Goal: Task Accomplishment & Management: Use online tool/utility

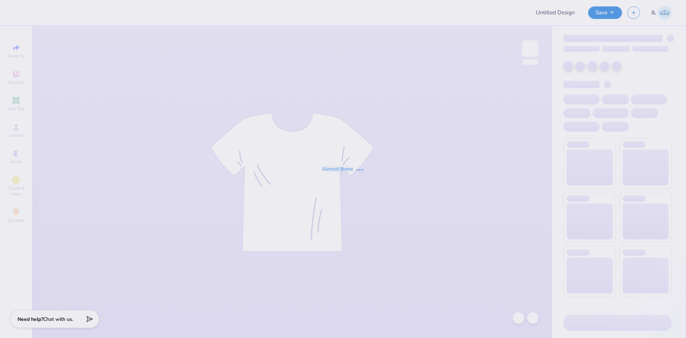
type input "Camryn Hirst : Linfield College"
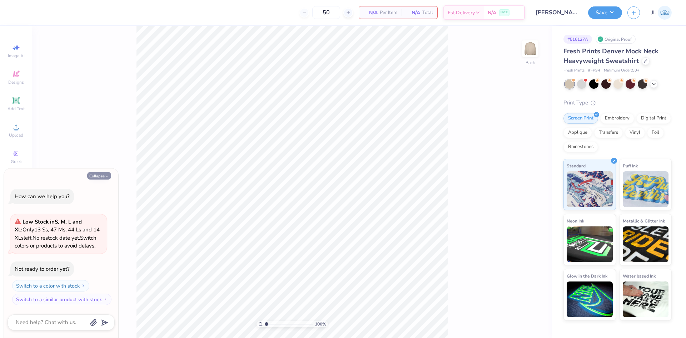
click at [97, 175] on button "Collapse" at bounding box center [99, 176] width 24 height 8
type textarea "x"
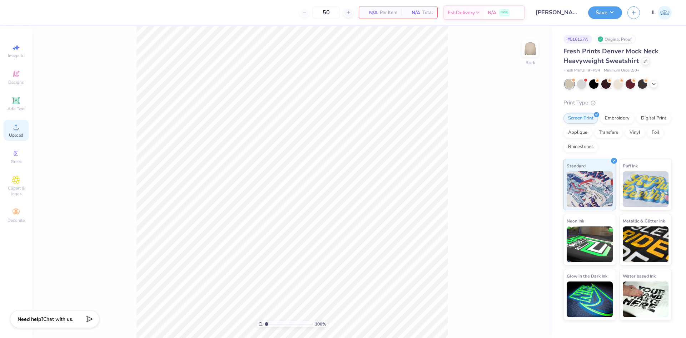
click at [17, 138] on span "Upload" at bounding box center [16, 135] width 14 height 6
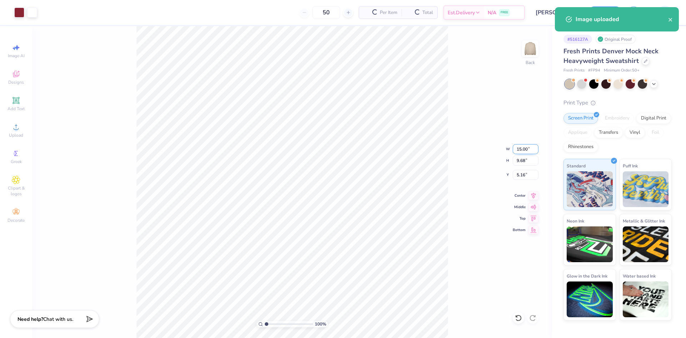
click at [519, 149] on input "15.00" at bounding box center [526, 149] width 26 height 10
type input "10.00"
type input "6.45"
click at [522, 175] on input "6.77" at bounding box center [526, 175] width 26 height 10
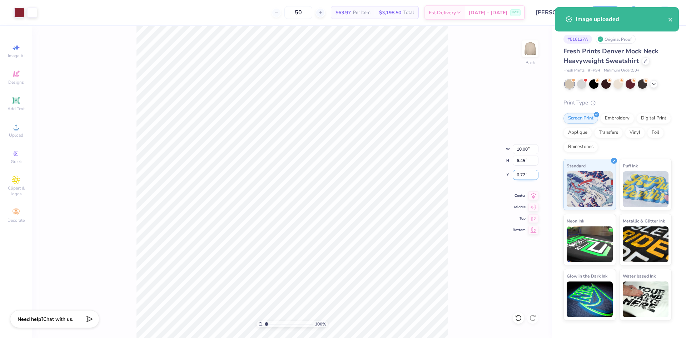
click at [522, 175] on input "6.77" at bounding box center [526, 175] width 26 height 10
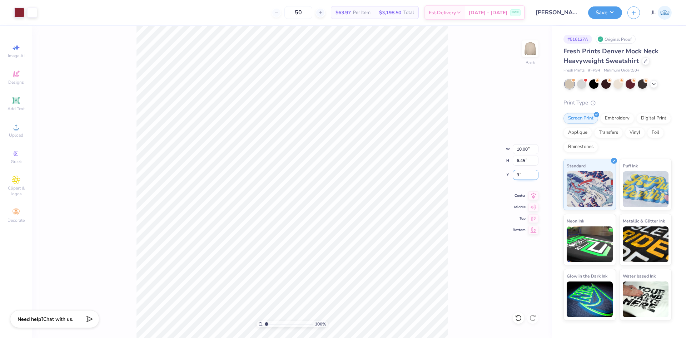
type input "3.00"
click at [627, 118] on div "Embroidery" at bounding box center [617, 117] width 34 height 11
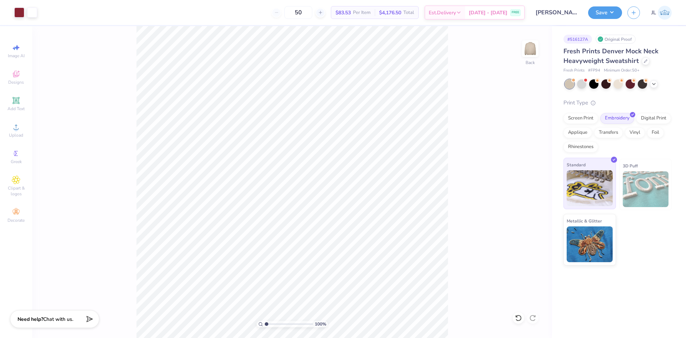
click at [598, 176] on img at bounding box center [590, 188] width 46 height 36
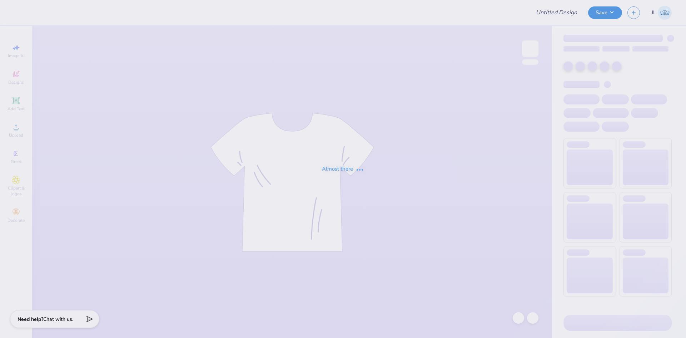
type input "RG Star"
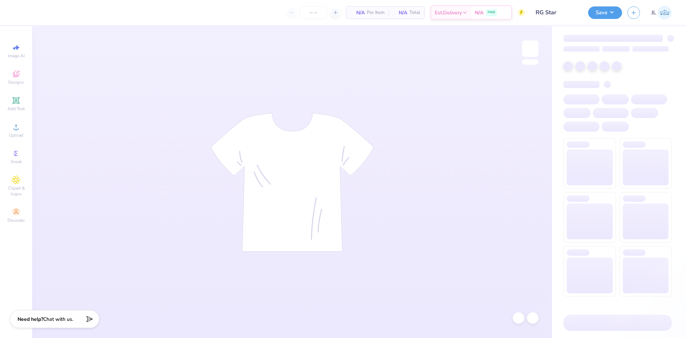
type input "50"
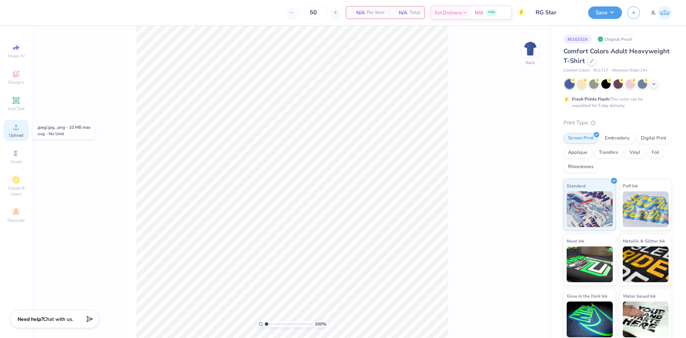
click at [15, 132] on div "Upload" at bounding box center [16, 130] width 25 height 21
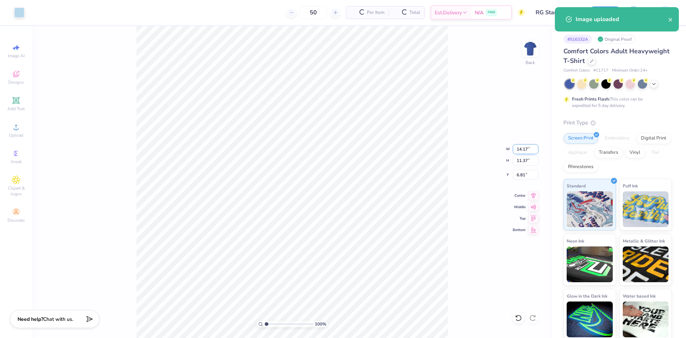
click at [520, 151] on input "14.17" at bounding box center [526, 149] width 26 height 10
type input "11.00"
type input "8.83"
type input "8.09"
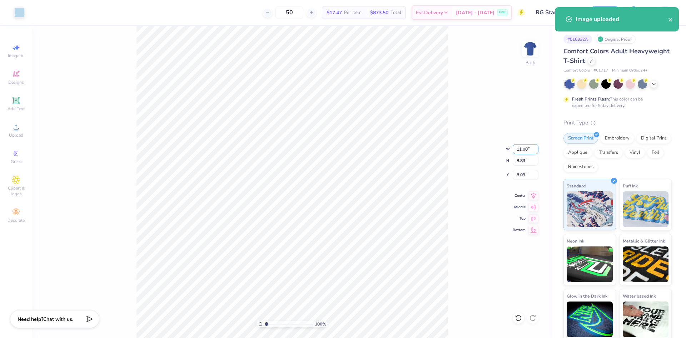
click at [520, 151] on input "11.00" at bounding box center [526, 149] width 26 height 10
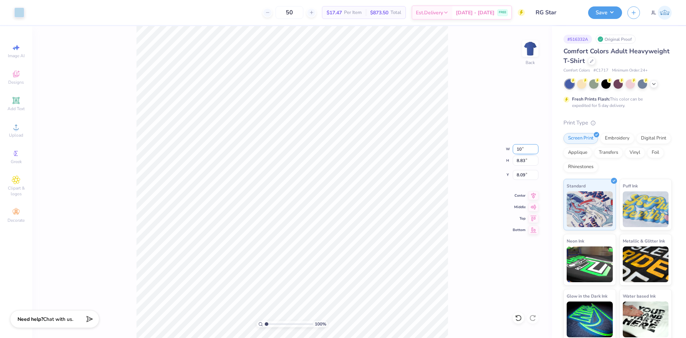
type input "10.00"
type input "8.02"
click at [521, 175] on input "8.49" at bounding box center [526, 175] width 26 height 10
type input "3.00"
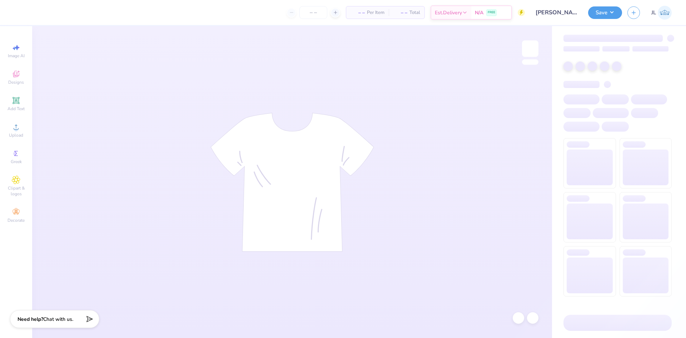
type input "[PERSON_NAME] : The [GEOGRAPHIC_DATA][US_STATE]"
type input "24"
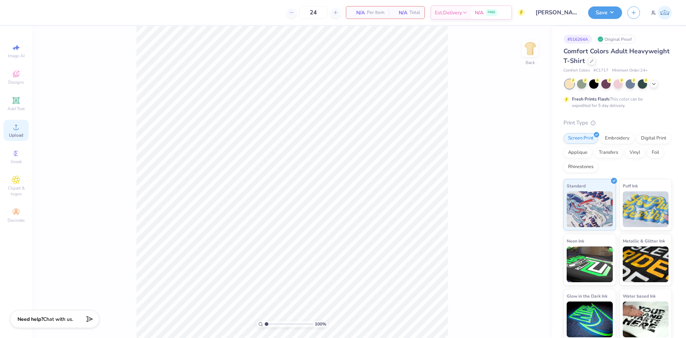
click at [23, 127] on div "Upload" at bounding box center [16, 130] width 25 height 21
click at [21, 103] on div "Add Text" at bounding box center [16, 103] width 25 height 21
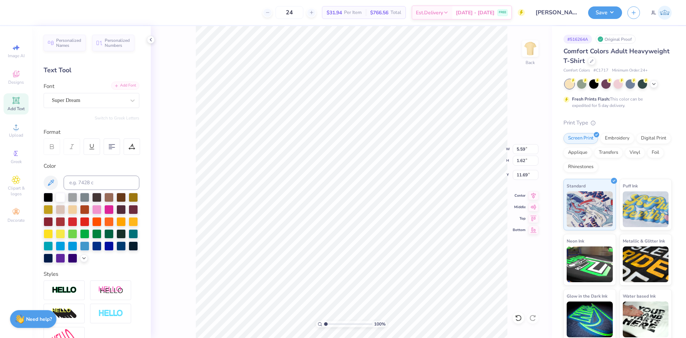
click at [123, 85] on div "Add Font" at bounding box center [125, 85] width 28 height 8
click at [129, 87] on div "Add Font" at bounding box center [125, 85] width 28 height 8
click at [126, 103] on div at bounding box center [132, 100] width 13 height 13
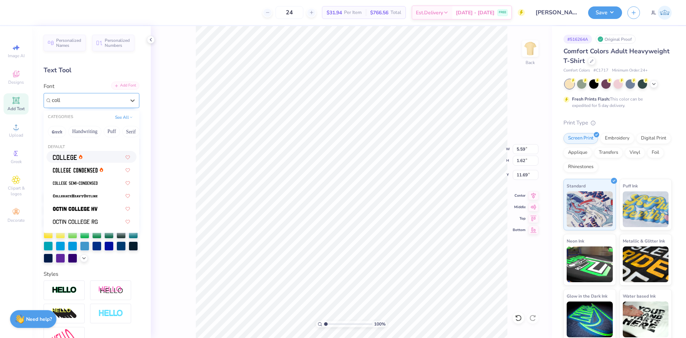
type input "coll"
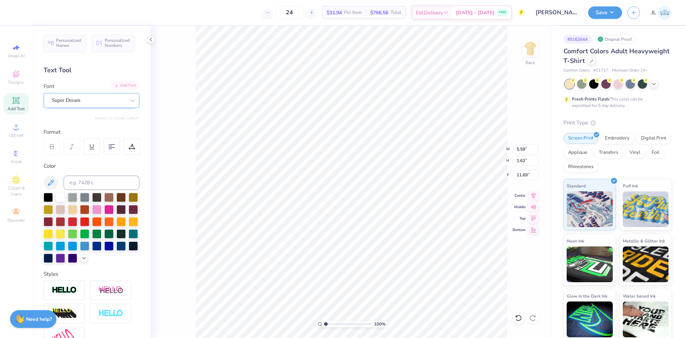
click at [117, 86] on div "Add Font" at bounding box center [125, 85] width 28 height 8
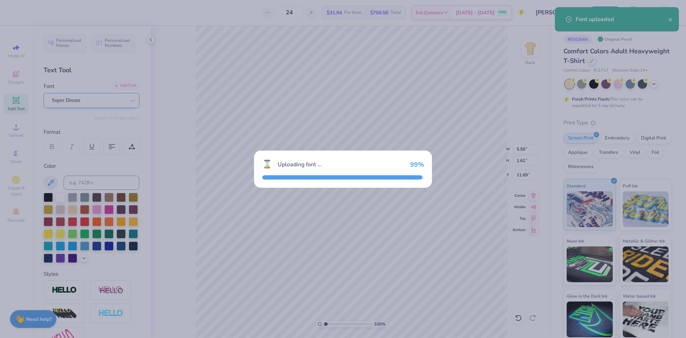
type input "4.65"
type input "1.60"
type input "11.70"
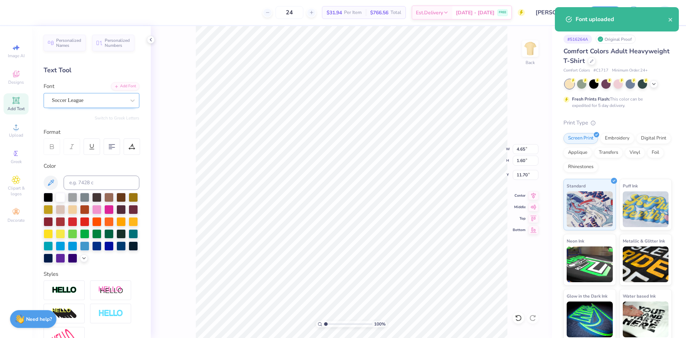
type input "8.12"
type input "2.79"
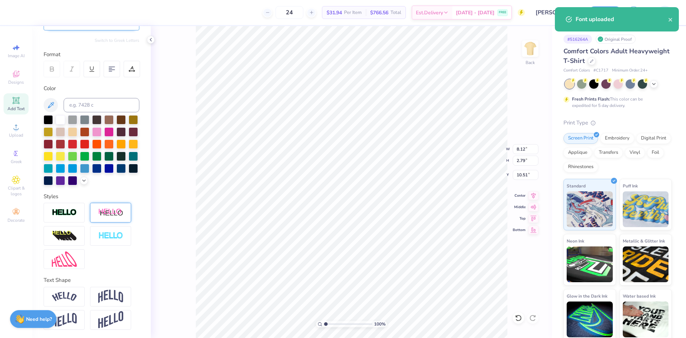
scroll to position [90, 0]
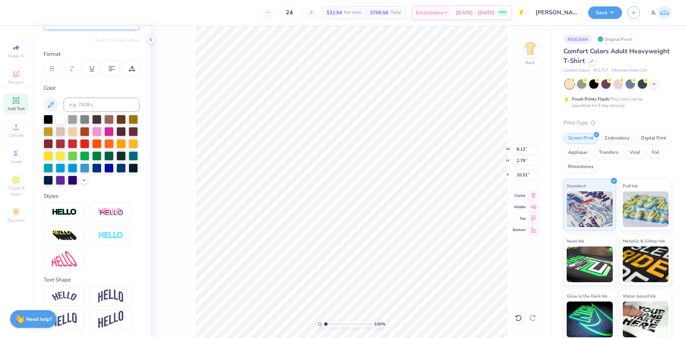
type input "9.71"
type textarea "wood"
type input "5.31"
type input "1.71"
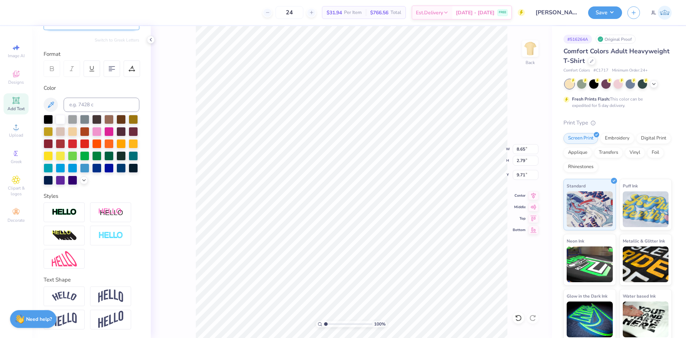
type input "10.79"
click at [534, 193] on icon at bounding box center [534, 194] width 10 height 9
click at [533, 207] on icon at bounding box center [534, 206] width 10 height 9
type input "11.64"
type input "4.60"
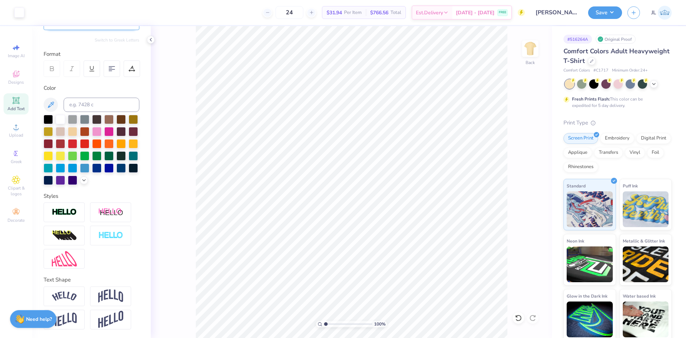
click at [18, 104] on icon at bounding box center [16, 100] width 9 height 9
type input "8.31"
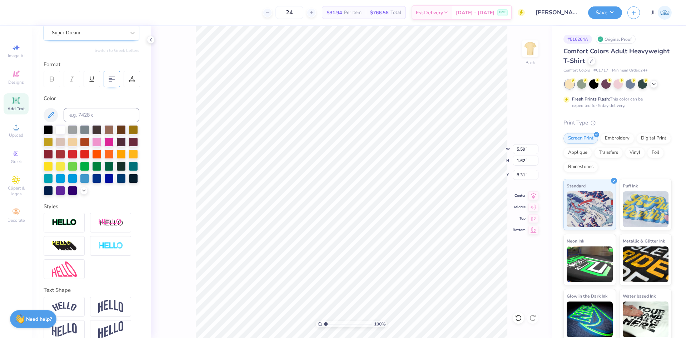
scroll to position [0, 0]
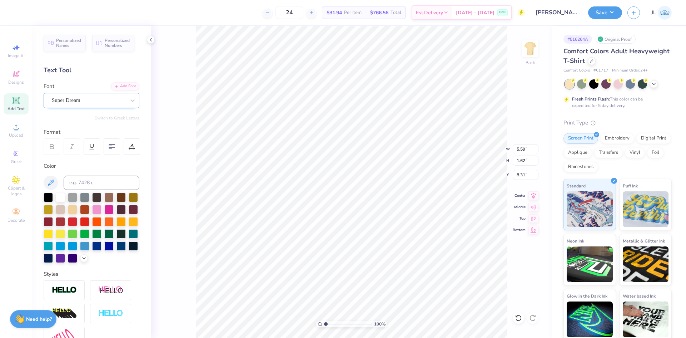
type textarea "82"
click at [100, 99] on div "Super Dream" at bounding box center [88, 100] width 75 height 11
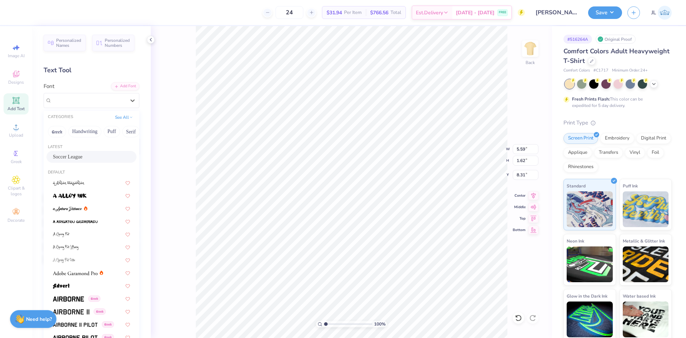
click at [99, 156] on div "Soccer League" at bounding box center [91, 157] width 77 height 8
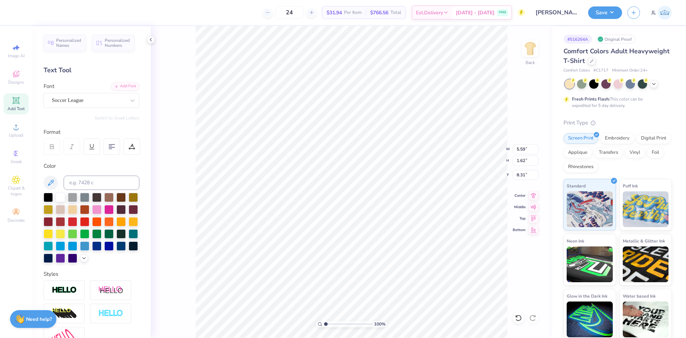
type input "2.18"
type input "1.60"
type input "8.32"
type input "7.12"
type input "5.22"
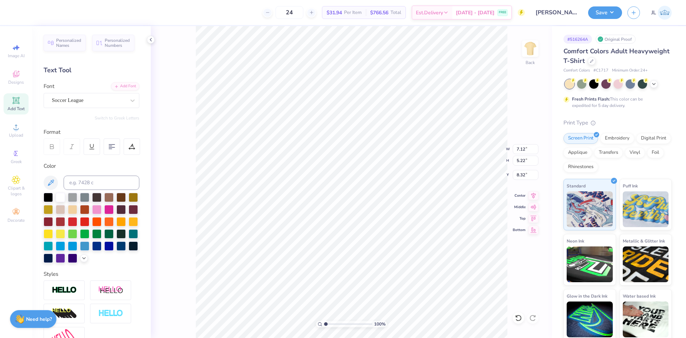
type input "10.24"
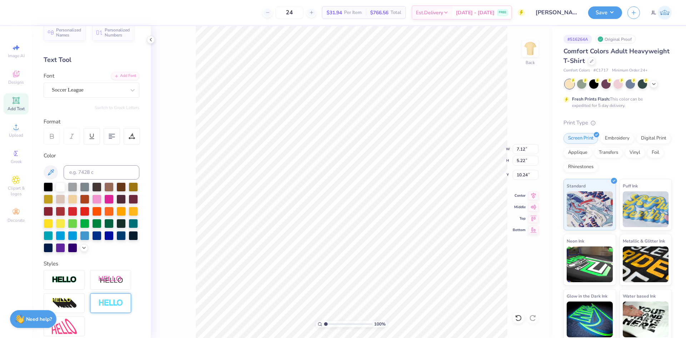
scroll to position [90, 0]
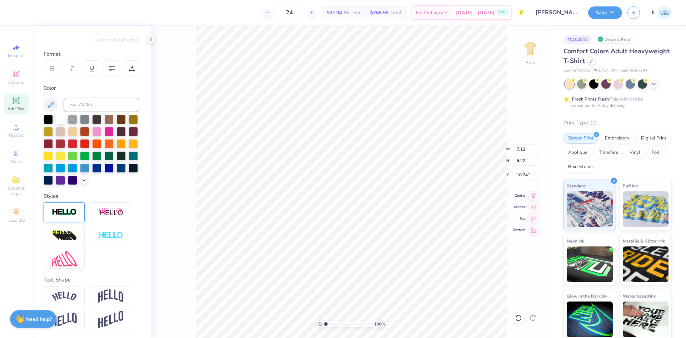
click at [73, 213] on img at bounding box center [64, 212] width 25 height 8
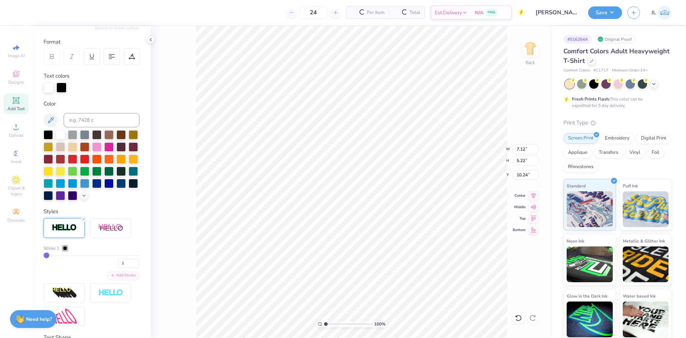
type input "7.22"
type input "5.32"
type input "10.19"
click at [102, 158] on div at bounding box center [96, 158] width 9 height 9
click at [62, 90] on div at bounding box center [61, 87] width 10 height 10
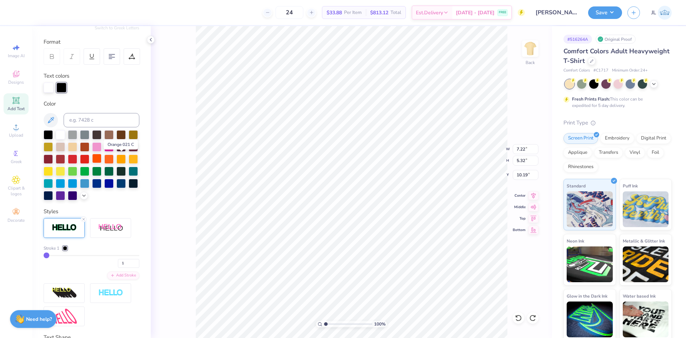
click at [102, 160] on div at bounding box center [96, 158] width 9 height 9
click at [104, 163] on div at bounding box center [108, 158] width 9 height 9
click at [102, 158] on div at bounding box center [96, 158] width 9 height 9
type input "5.31"
type input "1.71"
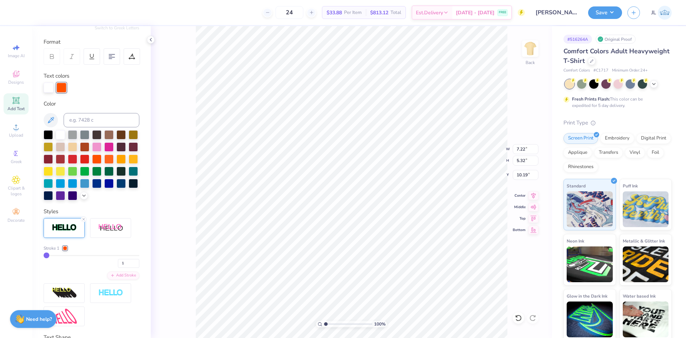
type input "4.60"
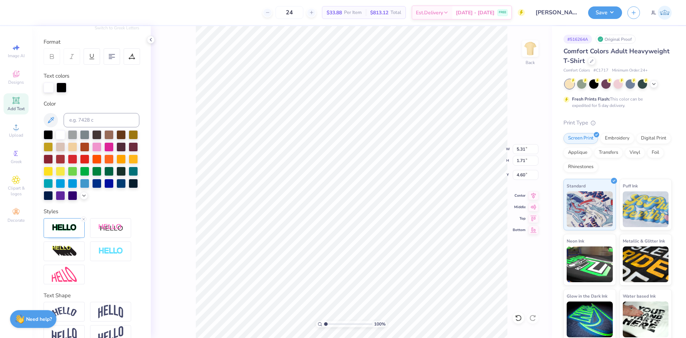
type input "5.34"
type input "1.75"
type input "4.58"
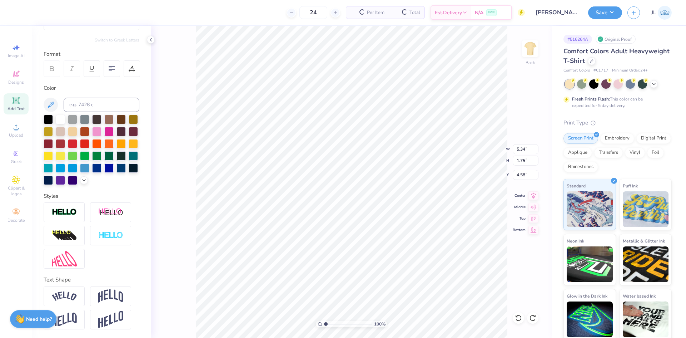
type input "5.31"
type input "1.71"
type input "4.60"
type input "5.31"
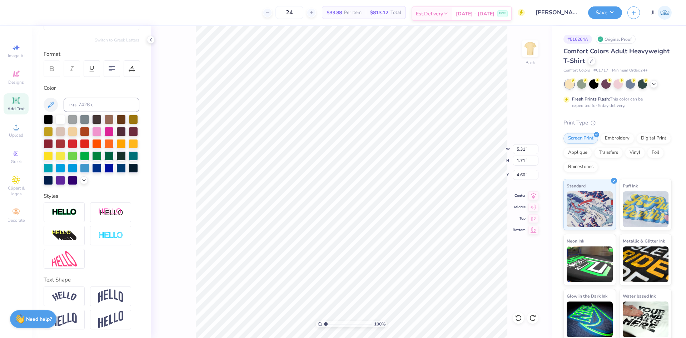
type input "1.71"
type input "7.98"
type input "7.24"
type input "2.34"
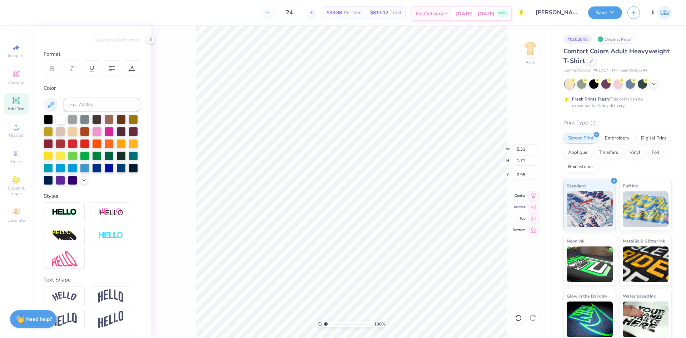
type input "7.36"
type input "7.11"
click at [18, 122] on div "Upload" at bounding box center [16, 130] width 25 height 21
click at [518, 149] on input "14.17" at bounding box center [526, 149] width 26 height 10
click at [519, 149] on input "14.17" at bounding box center [526, 149] width 26 height 10
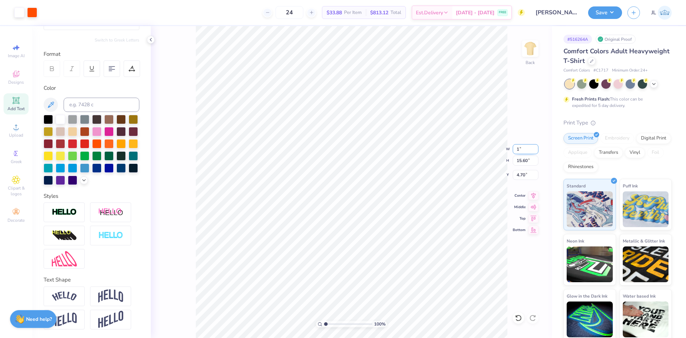
type input "10"
type input "10.00"
type input "11.01"
click at [519, 176] on input "7.00" at bounding box center [526, 175] width 26 height 10
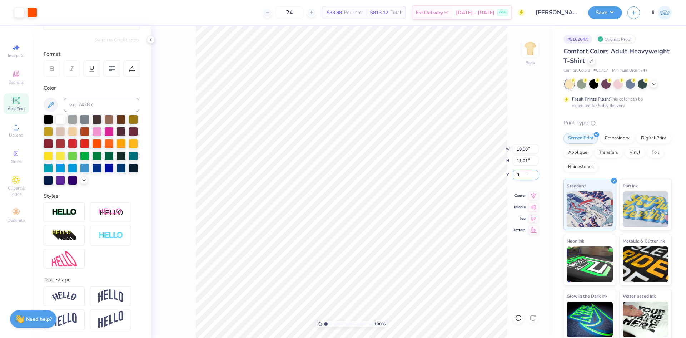
type input "3.00"
click at [390, 226] on li "Group" at bounding box center [391, 225] width 56 height 14
click at [151, 40] on icon at bounding box center [151, 40] width 6 height 6
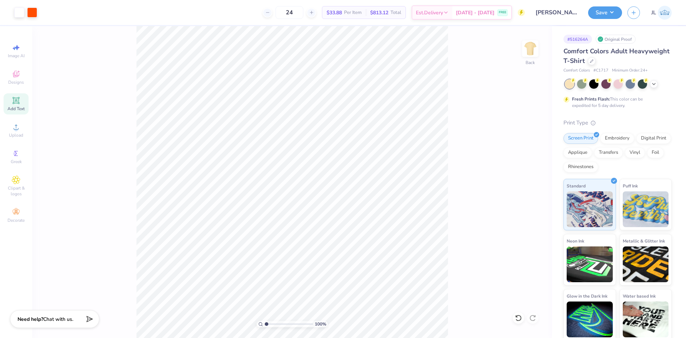
click at [111, 33] on div "100 % Back" at bounding box center [292, 182] width 520 height 312
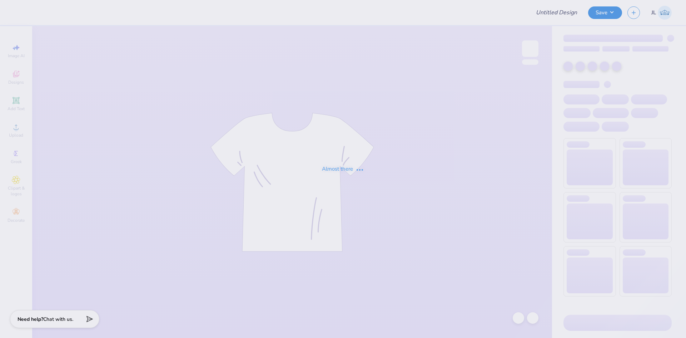
type input "Shelby Rosen : University Of South Carolina"
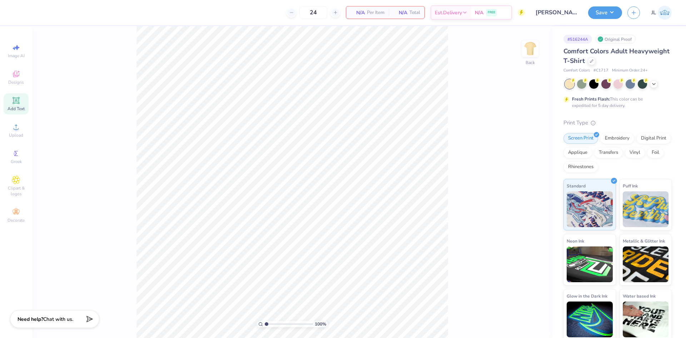
click at [18, 106] on span "Add Text" at bounding box center [16, 109] width 17 height 6
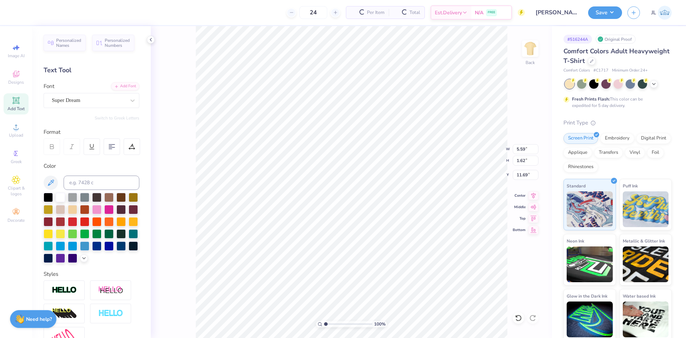
scroll to position [6, 1]
type textarea "TXT"
click at [114, 84] on div "Add Font" at bounding box center [125, 85] width 28 height 8
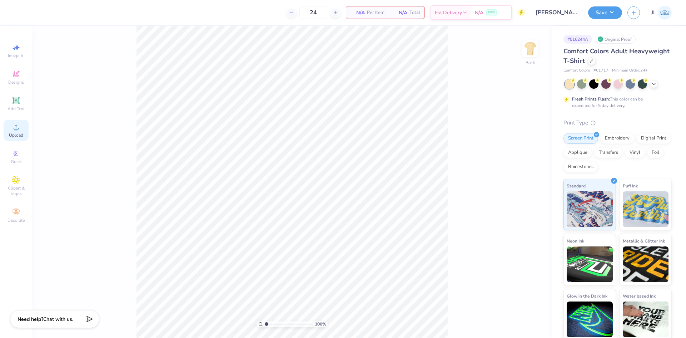
click at [10, 127] on div "Upload" at bounding box center [16, 130] width 25 height 21
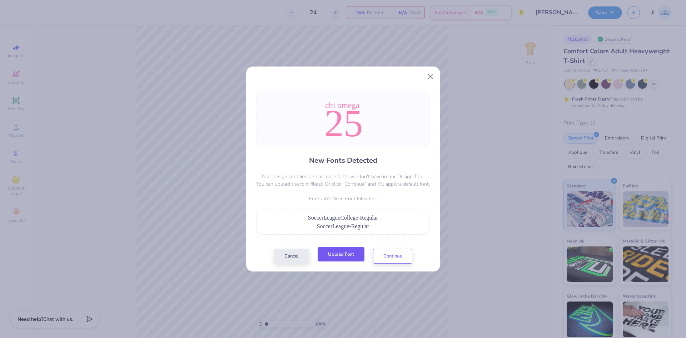
click at [356, 258] on button "Upload Font" at bounding box center [341, 254] width 47 height 15
click at [338, 259] on button "Upload Font" at bounding box center [341, 254] width 47 height 15
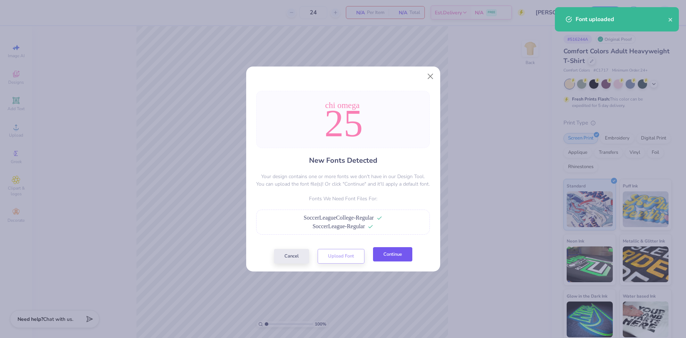
click at [393, 254] on button "Continue" at bounding box center [392, 254] width 39 height 15
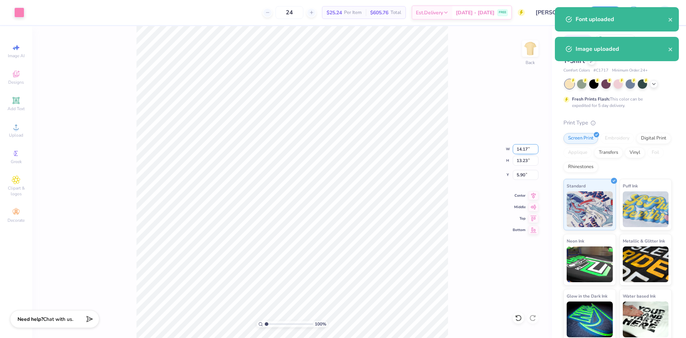
click at [518, 150] on input "14.17" at bounding box center [526, 149] width 26 height 10
click at [527, 148] on input "14.17" at bounding box center [526, 149] width 26 height 10
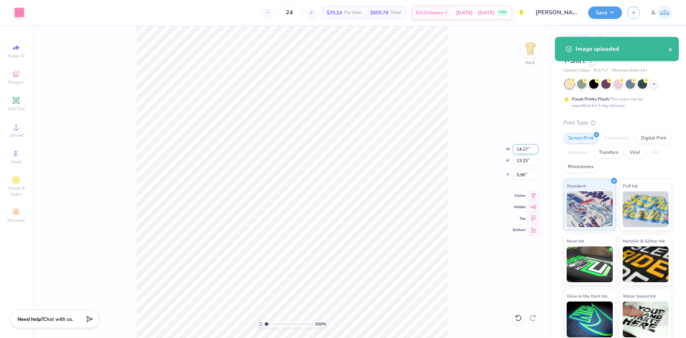
click at [525, 148] on input "14.17" at bounding box center [526, 149] width 26 height 10
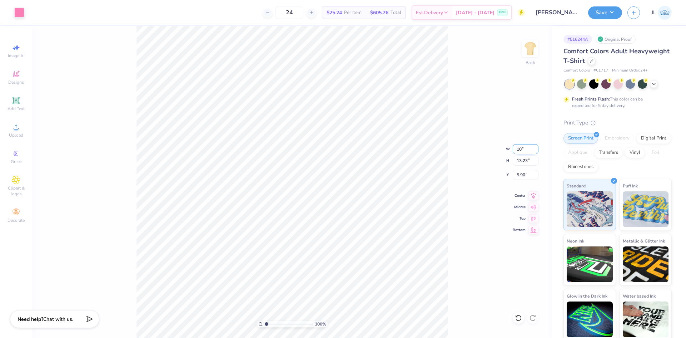
type input "10.00"
type input "9.34"
click at [520, 177] on input "7.84" at bounding box center [526, 175] width 26 height 10
type input "3.00"
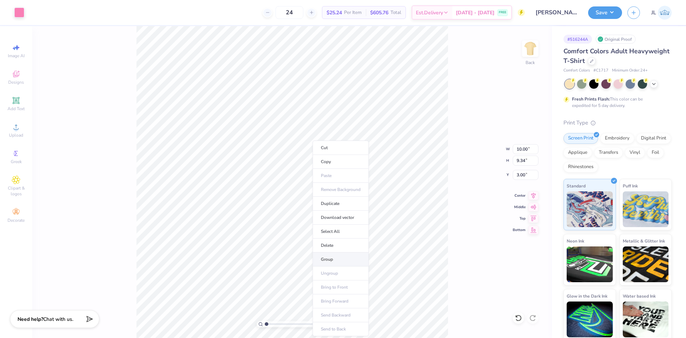
click at [342, 262] on li "Group" at bounding box center [341, 259] width 56 height 14
type input "9.35"
type input "2.99"
type input "7.25"
type input "6.78"
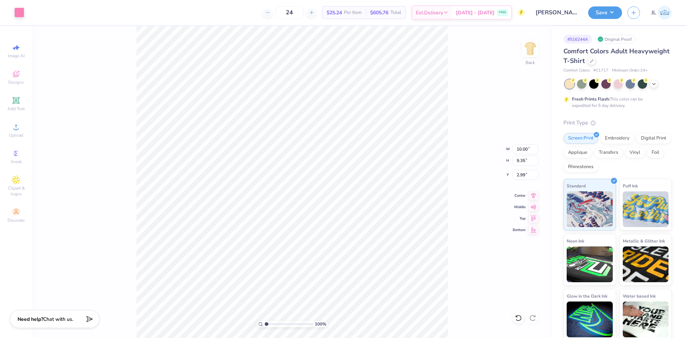
type input "2.94"
type input "10.00"
type input "9.35"
type input "2.99"
click at [320, 273] on li "Ungroup" at bounding box center [324, 273] width 56 height 14
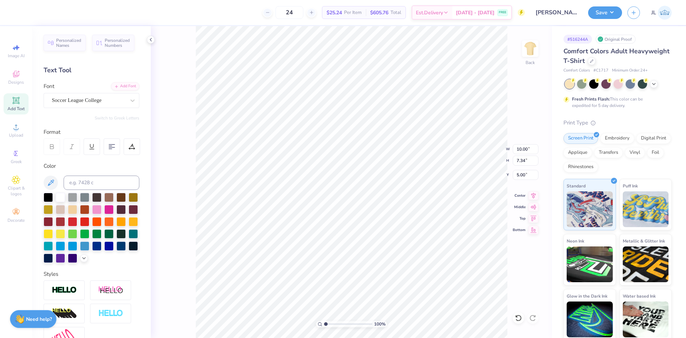
type input "9.51"
type input "6.98"
type input "4.95"
click at [379, 258] on li "Group" at bounding box center [384, 259] width 56 height 14
click at [16, 133] on span "Upload" at bounding box center [16, 135] width 14 height 6
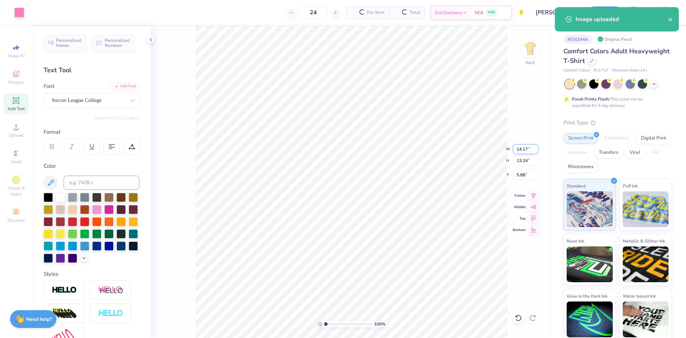
click at [520, 152] on input "14.17" at bounding box center [526, 149] width 26 height 10
type input "12.00"
type input "11.21"
type input "6.89"
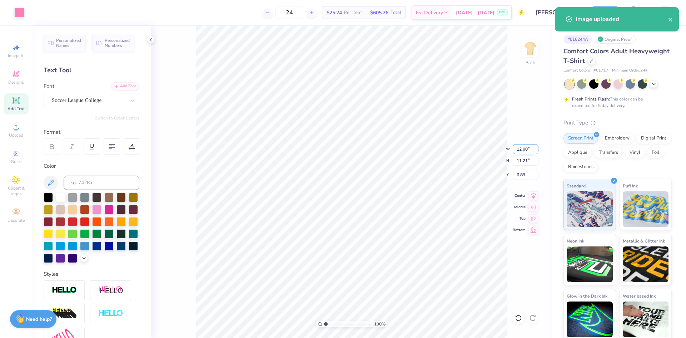
click at [520, 152] on input "12.00" at bounding box center [526, 149] width 26 height 10
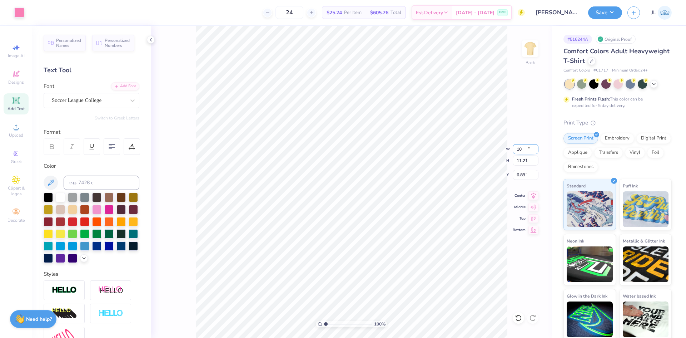
type input "10.00"
type input "9.34"
click at [522, 173] on input "7.83" at bounding box center [526, 175] width 26 height 10
type input "3.00"
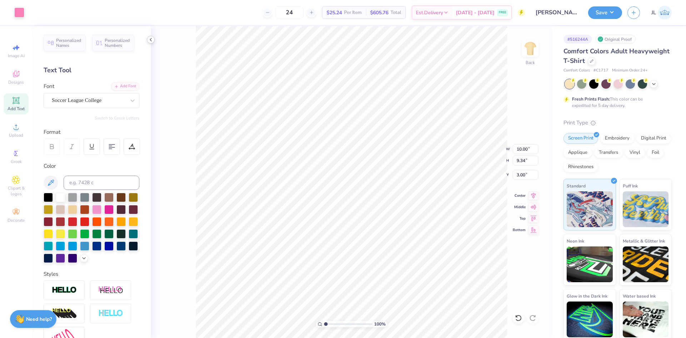
click at [152, 38] on icon at bounding box center [151, 40] width 6 height 6
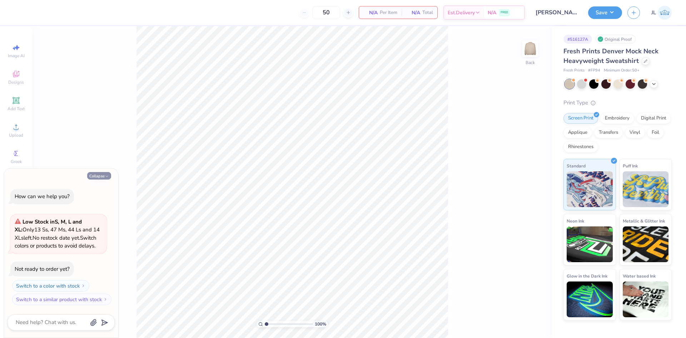
click at [106, 176] on icon "button" at bounding box center [107, 176] width 4 height 4
type textarea "x"
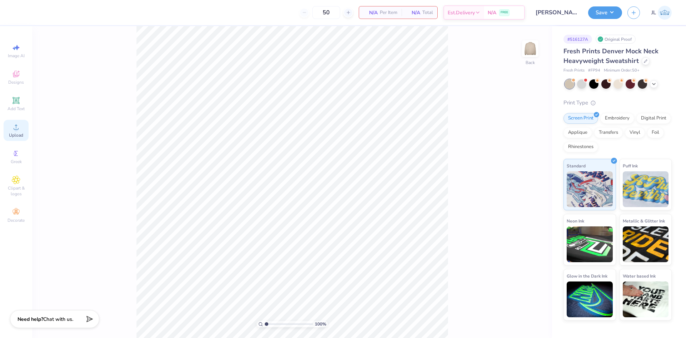
click at [13, 122] on div "Upload" at bounding box center [16, 130] width 25 height 21
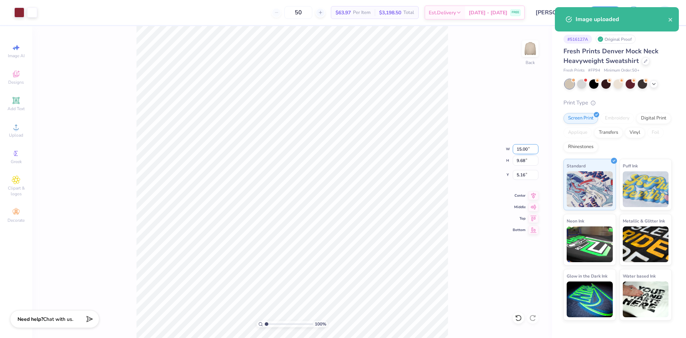
click at [517, 152] on input "15.00" at bounding box center [526, 149] width 26 height 10
type input "10.00"
type input "6.45"
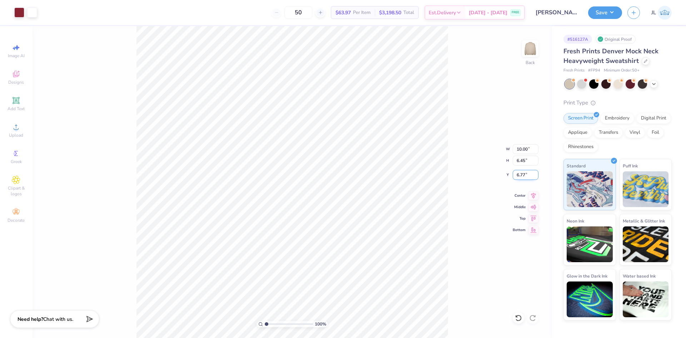
click at [517, 172] on input "6.77" at bounding box center [526, 175] width 26 height 10
type input "3.00"
click at [607, 12] on button "Save" at bounding box center [605, 11] width 34 height 13
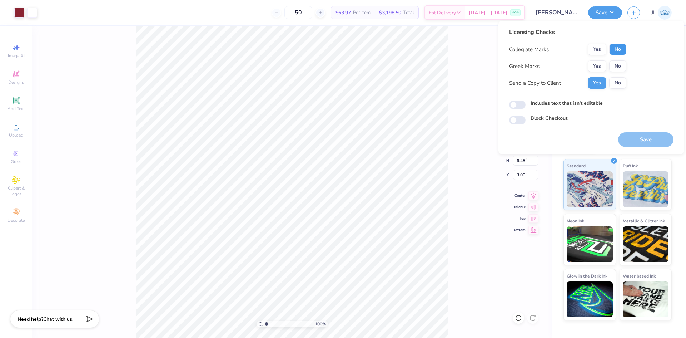
click at [618, 49] on button "No" at bounding box center [617, 49] width 17 height 11
click at [604, 65] on button "Yes" at bounding box center [597, 65] width 19 height 11
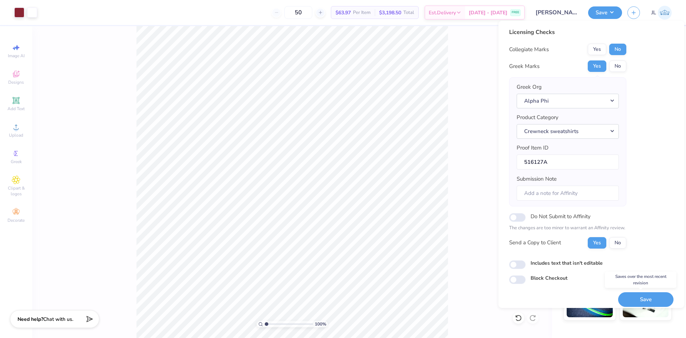
click at [649, 298] on button "Save" at bounding box center [645, 299] width 55 height 15
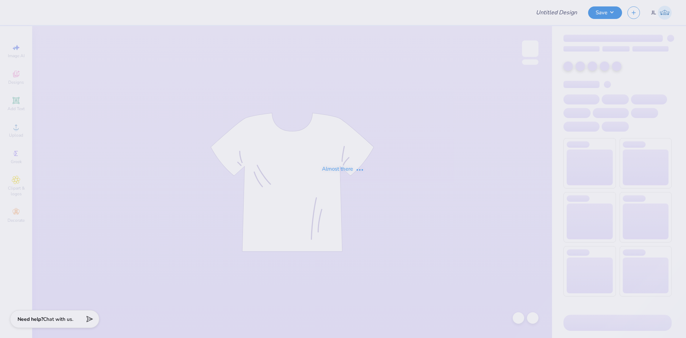
type input "Casino Night Fall 2025"
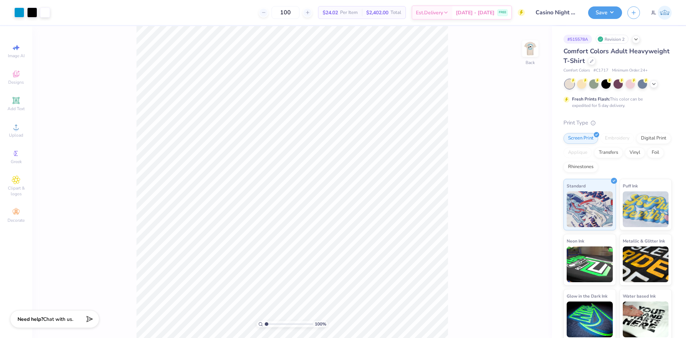
click at [525, 39] on div "100 % Back" at bounding box center [292, 182] width 520 height 312
click at [537, 56] on img at bounding box center [530, 48] width 29 height 29
click at [524, 52] on img at bounding box center [530, 48] width 29 height 29
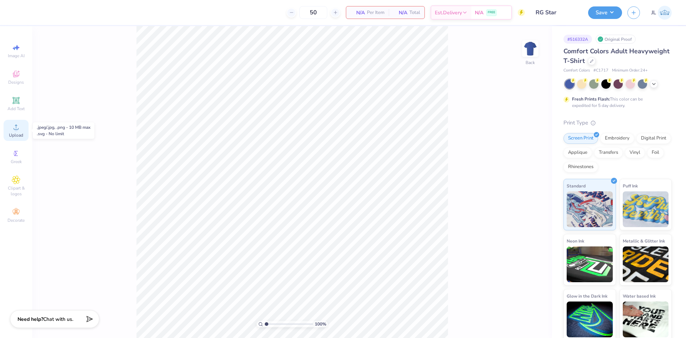
click at [18, 124] on icon at bounding box center [16, 127] width 9 height 9
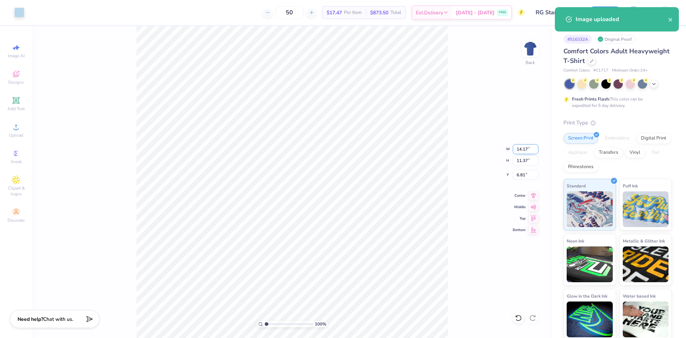
click at [521, 150] on input "14.17" at bounding box center [526, 149] width 26 height 10
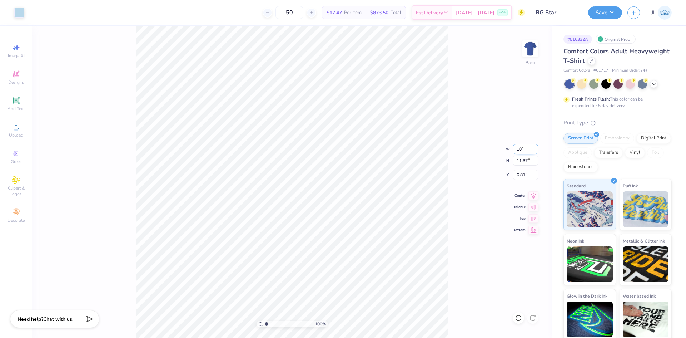
type input "10.00"
type input "8.02"
click at [519, 175] on input "8.49" at bounding box center [526, 175] width 26 height 10
type input "3.00"
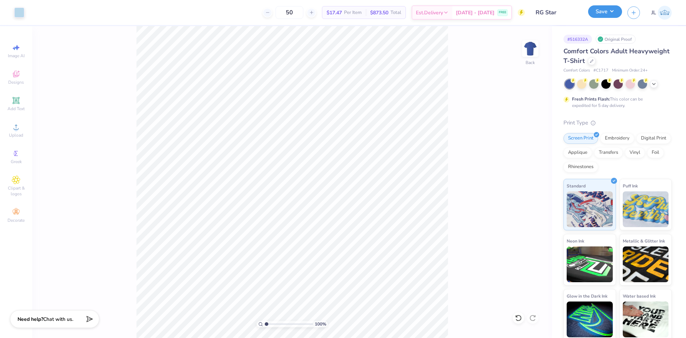
click at [608, 13] on button "Save" at bounding box center [605, 11] width 34 height 13
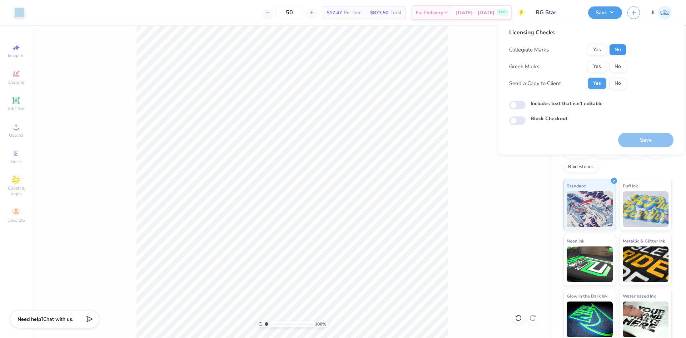
click at [617, 49] on button "No" at bounding box center [617, 49] width 17 height 11
click at [621, 64] on button "No" at bounding box center [617, 66] width 17 height 11
click at [640, 139] on button "Save" at bounding box center [645, 140] width 55 height 15
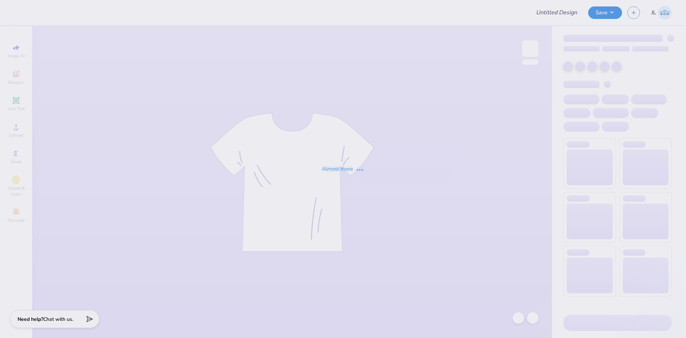
type input "[PERSON_NAME] : The [GEOGRAPHIC_DATA][US_STATE]"
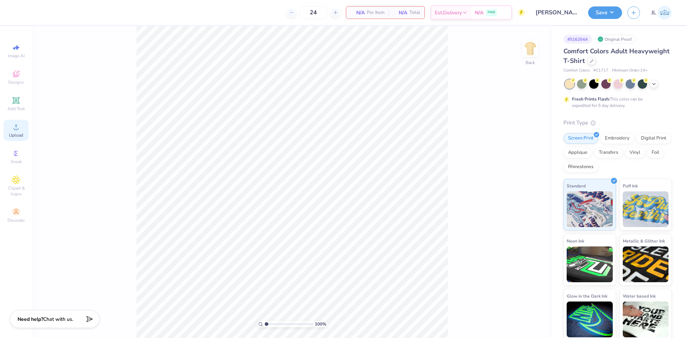
click at [24, 132] on div "Upload" at bounding box center [16, 130] width 25 height 21
click at [13, 128] on icon at bounding box center [16, 127] width 9 height 9
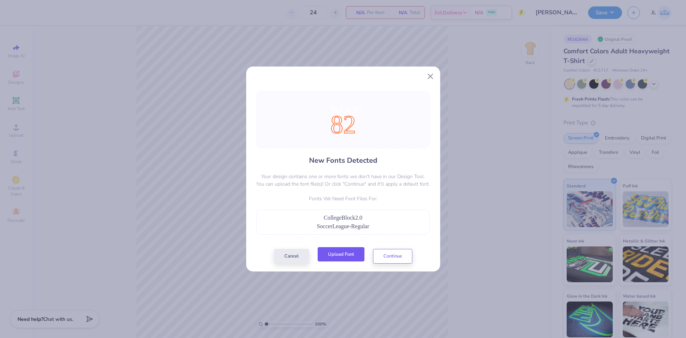
click at [340, 257] on button "Upload Font" at bounding box center [341, 254] width 47 height 15
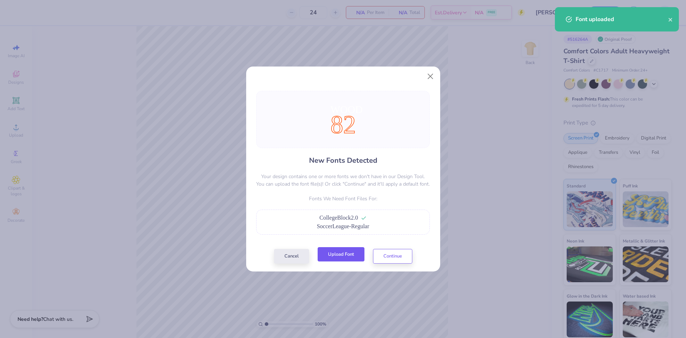
click at [351, 255] on button "Upload Font" at bounding box center [341, 254] width 47 height 15
click at [350, 250] on button "Upload Font" at bounding box center [341, 254] width 47 height 15
click at [392, 256] on button "Continue" at bounding box center [392, 254] width 39 height 15
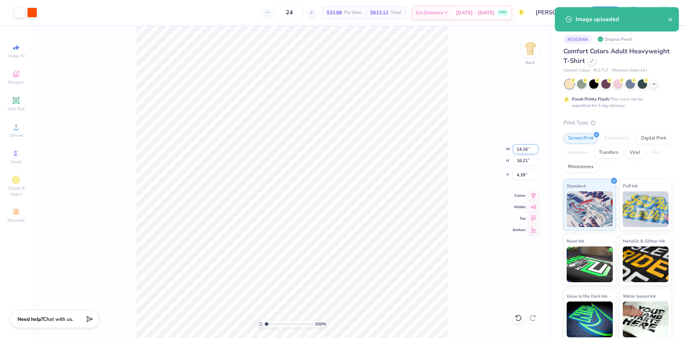
click at [521, 145] on input "14.16" at bounding box center [526, 149] width 26 height 10
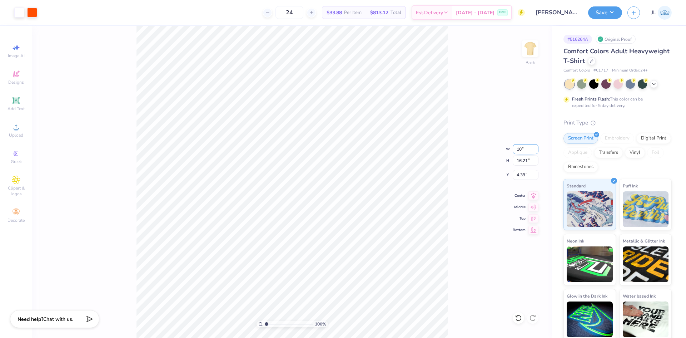
type input "10.00"
type input "11.45"
click at [524, 175] on input "6.78" at bounding box center [526, 175] width 26 height 10
click at [518, 175] on input "6.78" at bounding box center [526, 175] width 26 height 10
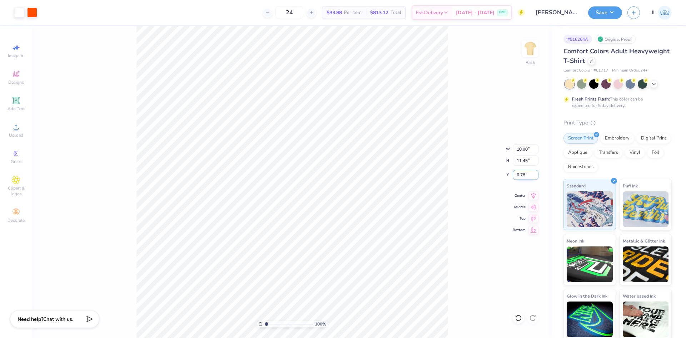
click at [518, 175] on input "6.78" at bounding box center [526, 175] width 26 height 10
type input "3.00"
click at [312, 224] on li "Group" at bounding box center [302, 223] width 56 height 14
click at [619, 11] on button "Save" at bounding box center [605, 11] width 34 height 13
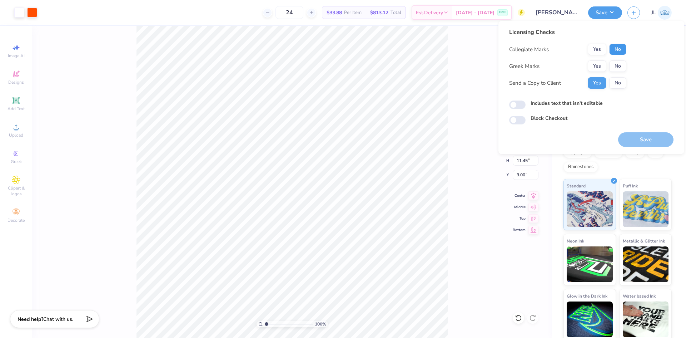
click at [622, 51] on button "No" at bounding box center [617, 49] width 17 height 11
click at [619, 64] on button "No" at bounding box center [617, 65] width 17 height 11
click at [638, 137] on button "Save" at bounding box center [645, 139] width 55 height 15
type input "10.02"
type input "11.44"
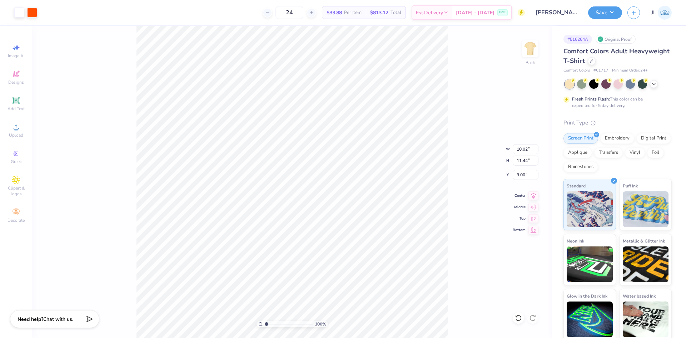
type input "4.15"
click at [328, 242] on li "Ungroup" at bounding box center [331, 244] width 56 height 14
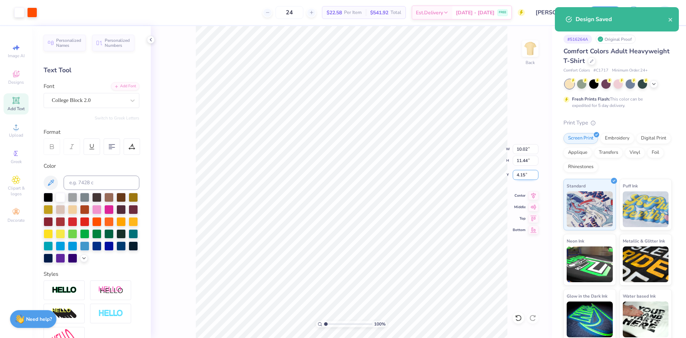
click at [523, 175] on input "4.15" at bounding box center [526, 175] width 26 height 10
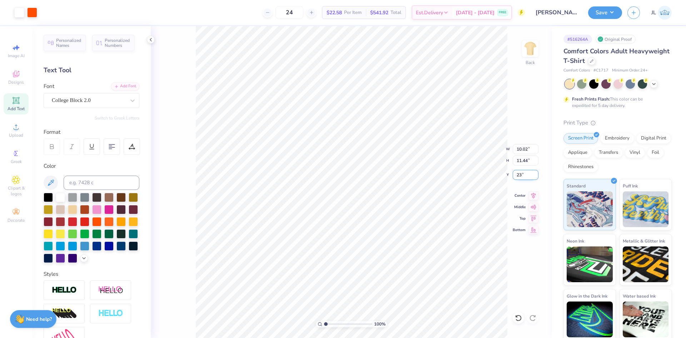
click at [518, 177] on input "23" at bounding box center [526, 175] width 26 height 10
click at [518, 176] on input "23" at bounding box center [526, 175] width 26 height 10
type input "3.00"
click at [150, 40] on icon at bounding box center [151, 40] width 6 height 6
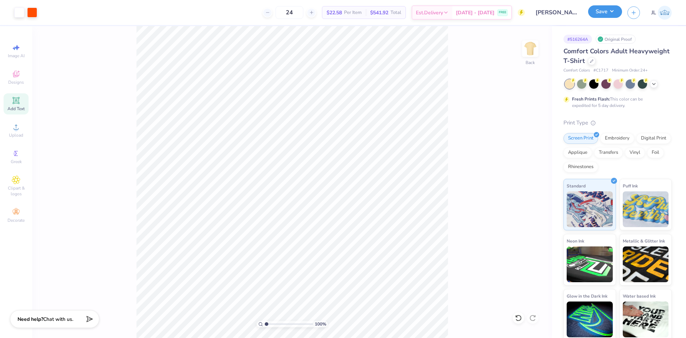
click at [607, 15] on button "Save" at bounding box center [605, 11] width 34 height 13
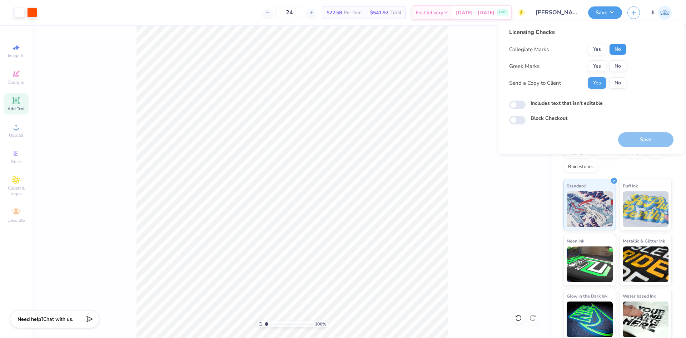
drag, startPoint x: 622, startPoint y: 49, endPoint x: 620, endPoint y: 59, distance: 10.5
click at [622, 49] on button "No" at bounding box center [617, 49] width 17 height 11
drag, startPoint x: 618, startPoint y: 66, endPoint x: 631, endPoint y: 100, distance: 36.4
click at [617, 66] on button "No" at bounding box center [617, 65] width 17 height 11
click at [646, 141] on button "Save" at bounding box center [645, 139] width 55 height 15
